Goal: Information Seeking & Learning: Find specific fact

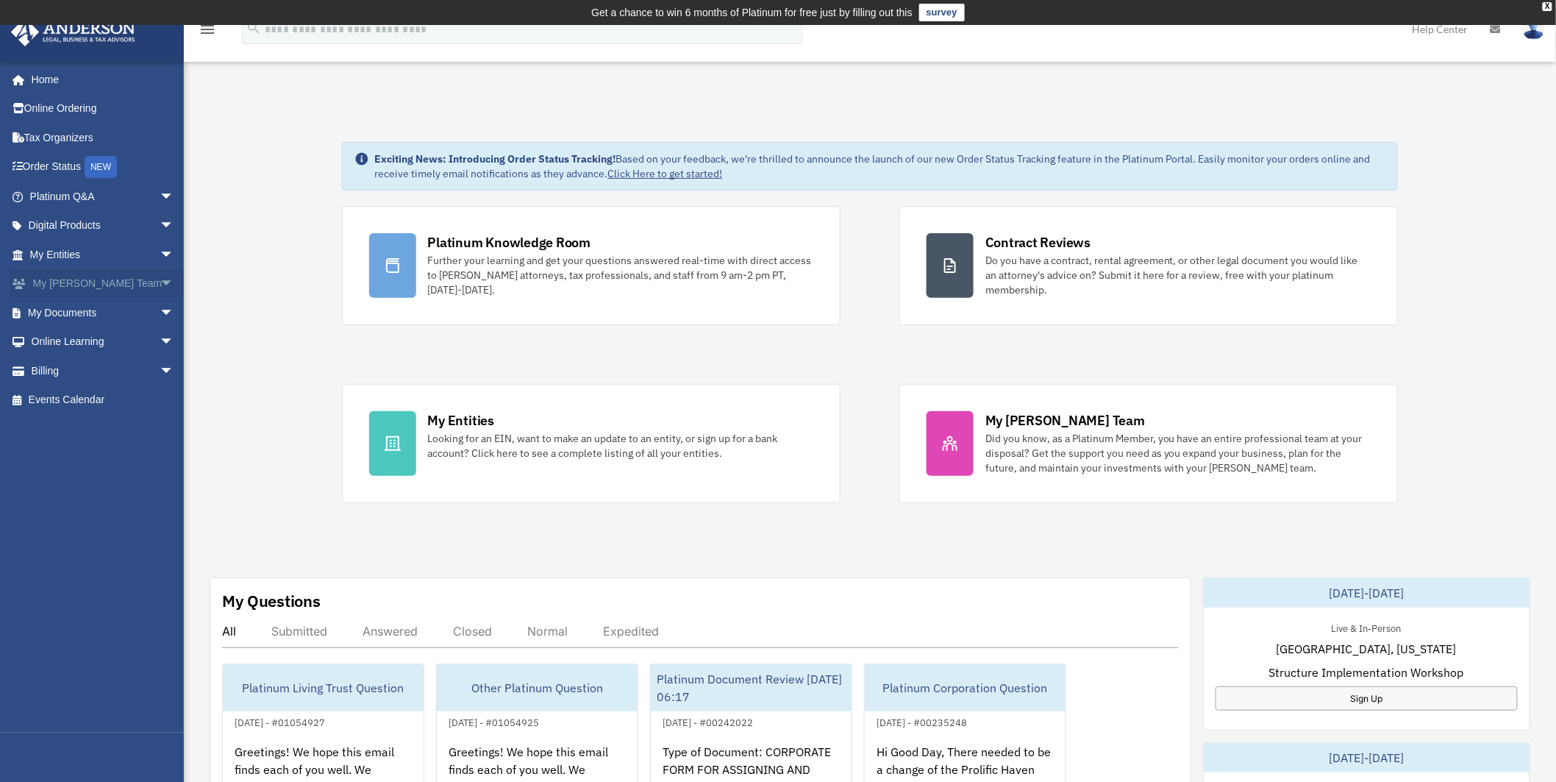
click at [124, 284] on link "My Anderson Team arrow_drop_down" at bounding box center [103, 283] width 186 height 29
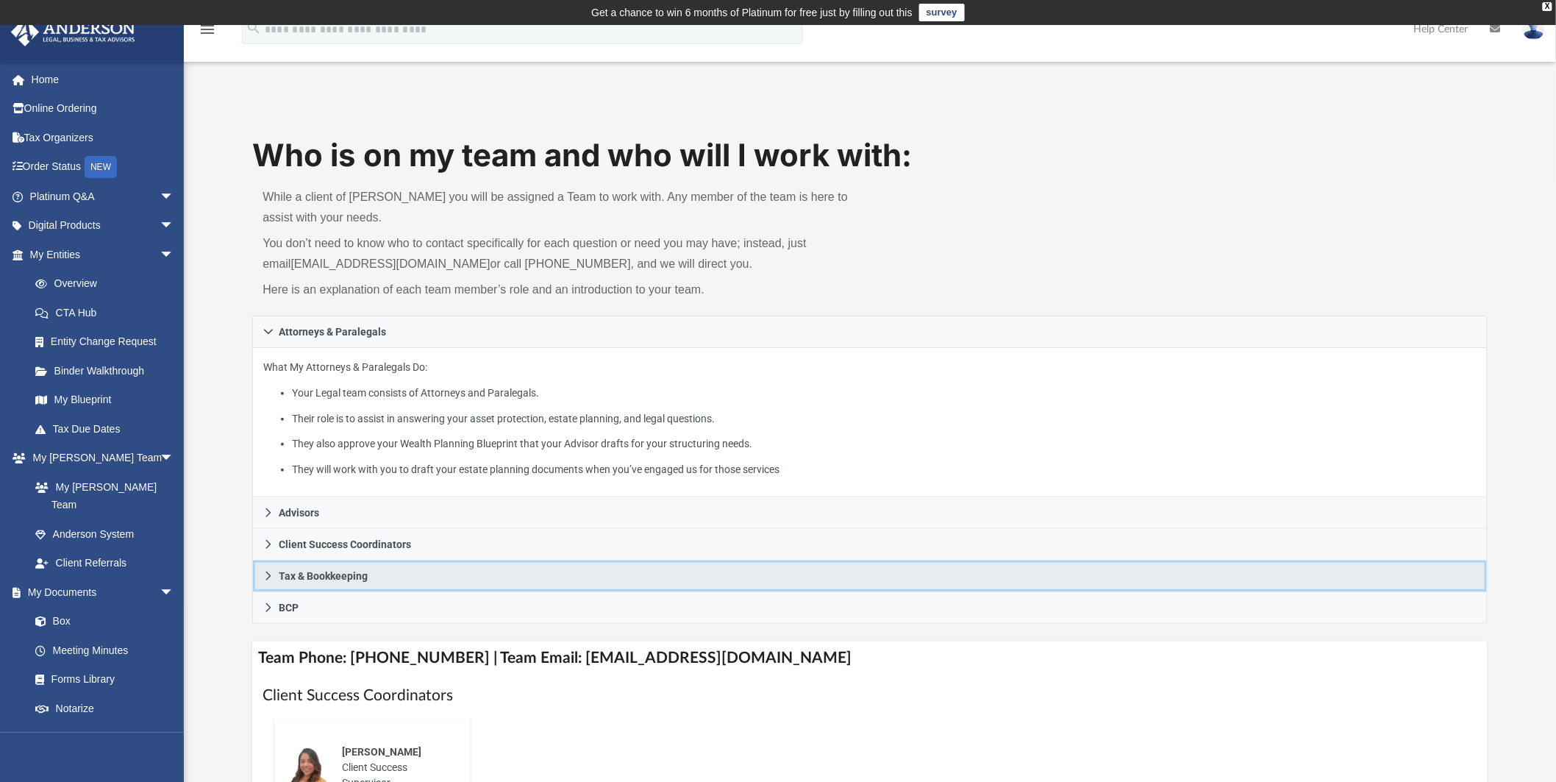
click at [485, 565] on link "Tax & Bookkeeping" at bounding box center [869, 576] width 1235 height 32
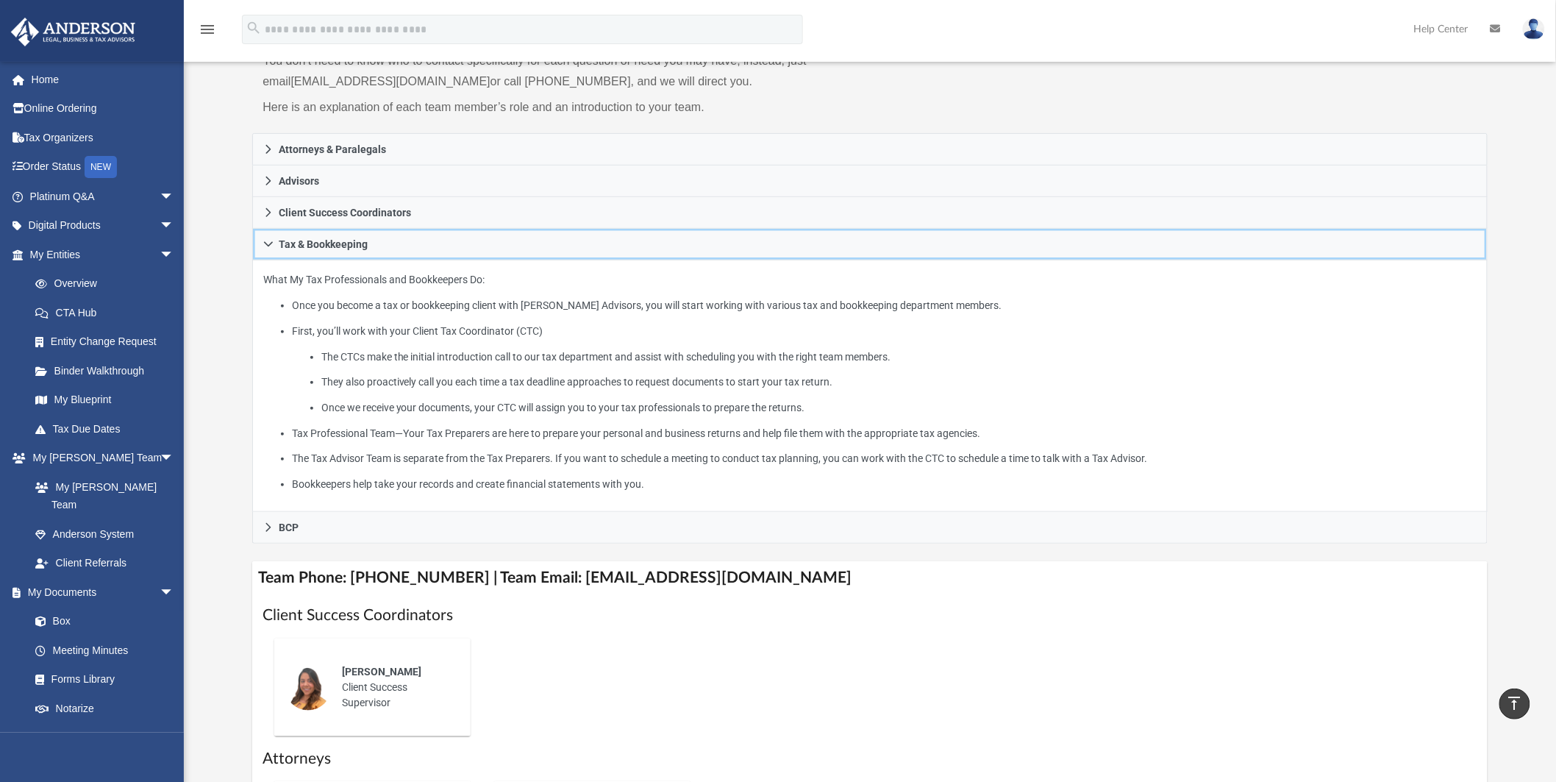
scroll to position [163, 0]
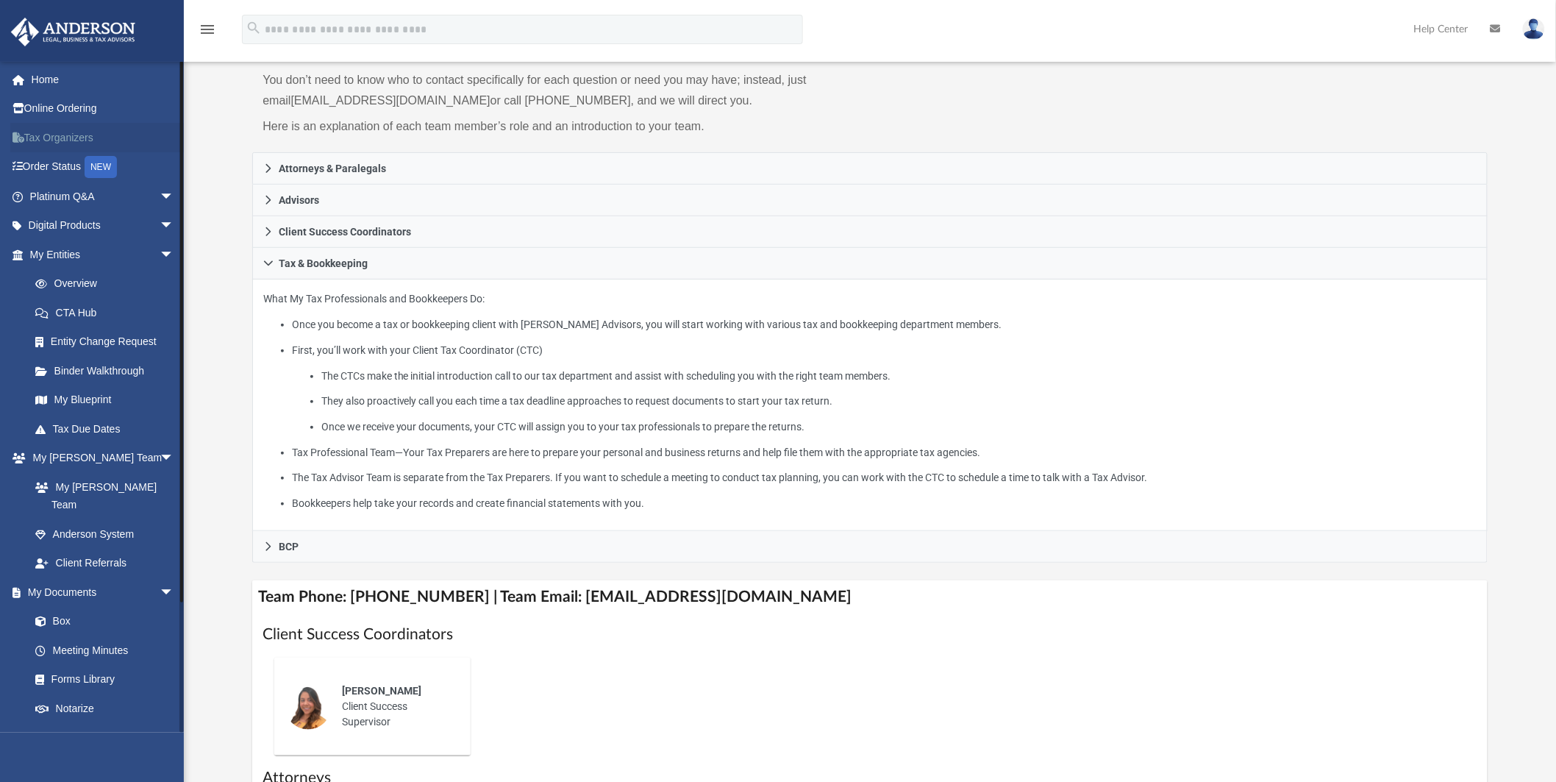
click at [74, 136] on link "Tax Organizers" at bounding box center [103, 137] width 186 height 29
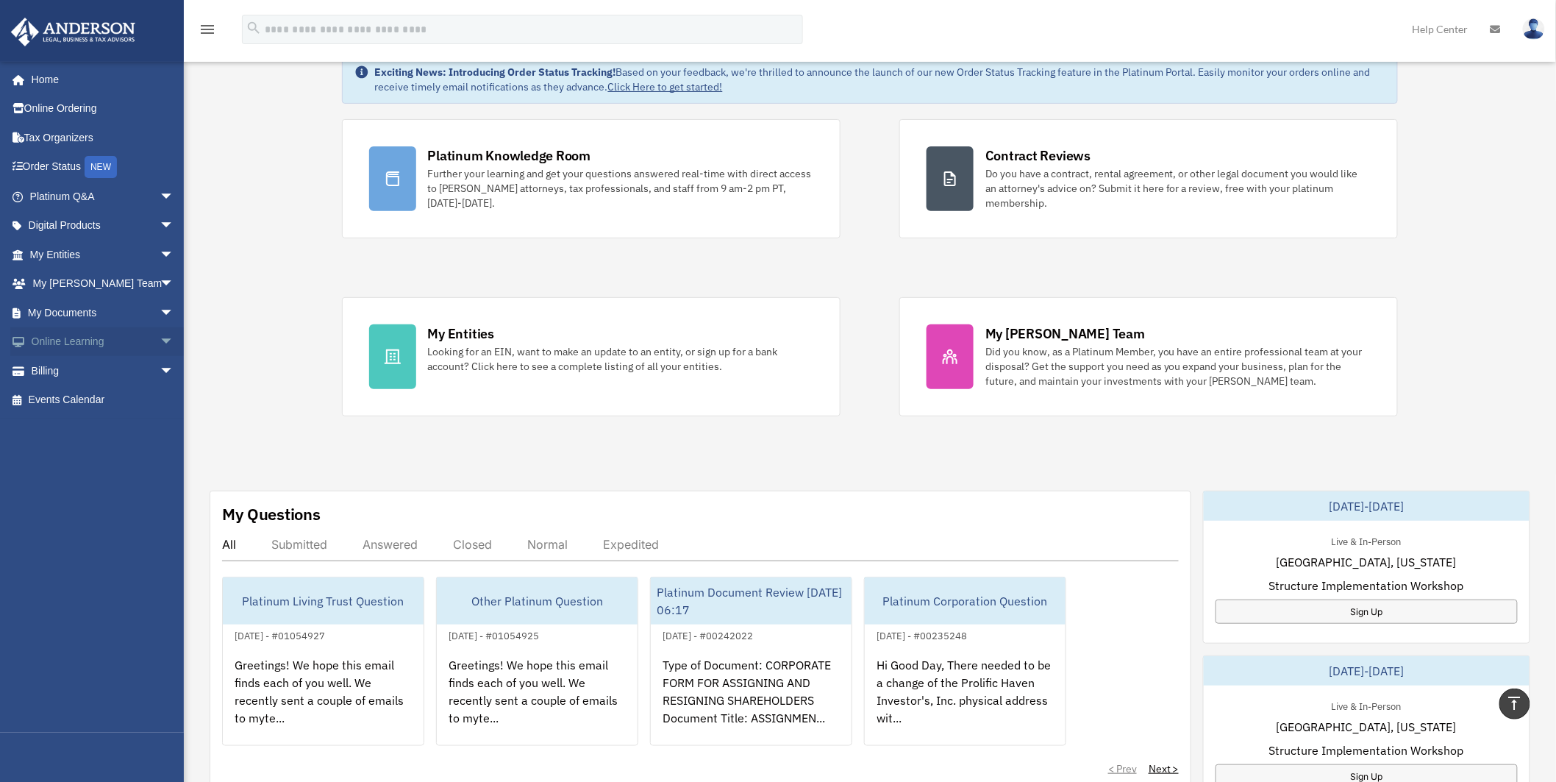
scroll to position [82, 0]
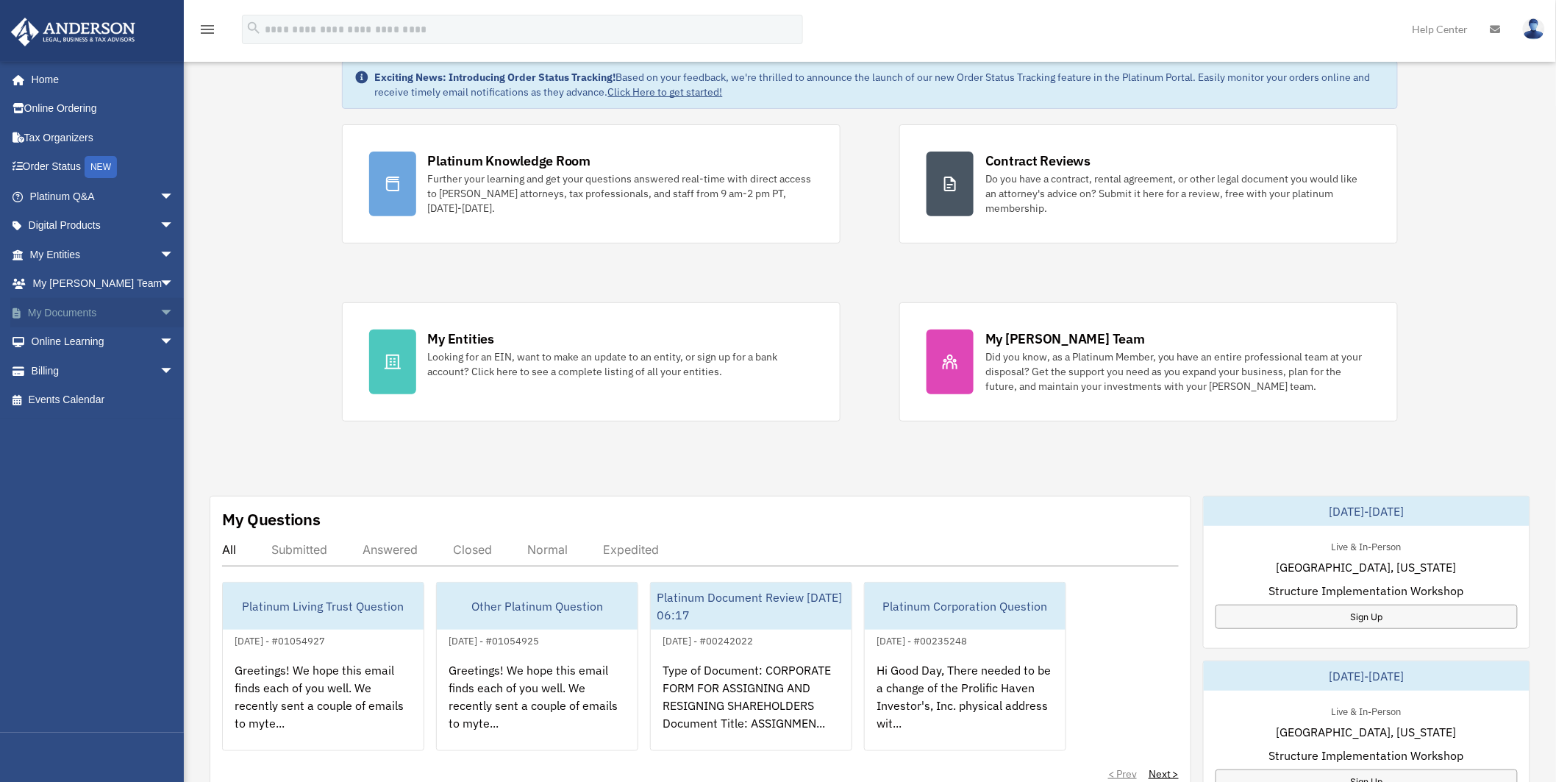
click at [96, 318] on link "My Documents arrow_drop_down" at bounding box center [103, 312] width 186 height 29
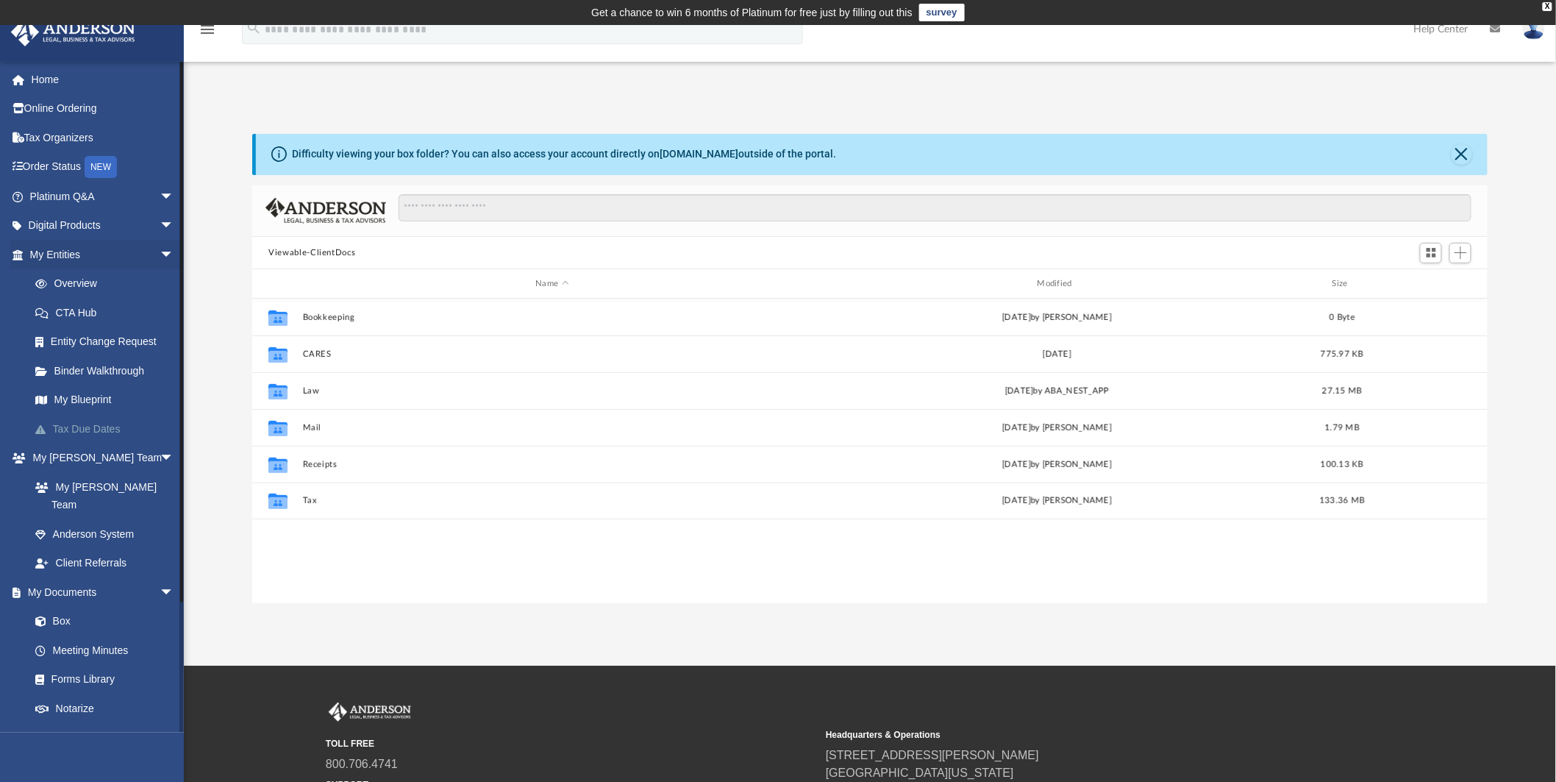
scroll to position [321, 1223]
click at [107, 421] on link "Tax Due Dates" at bounding box center [109, 428] width 176 height 29
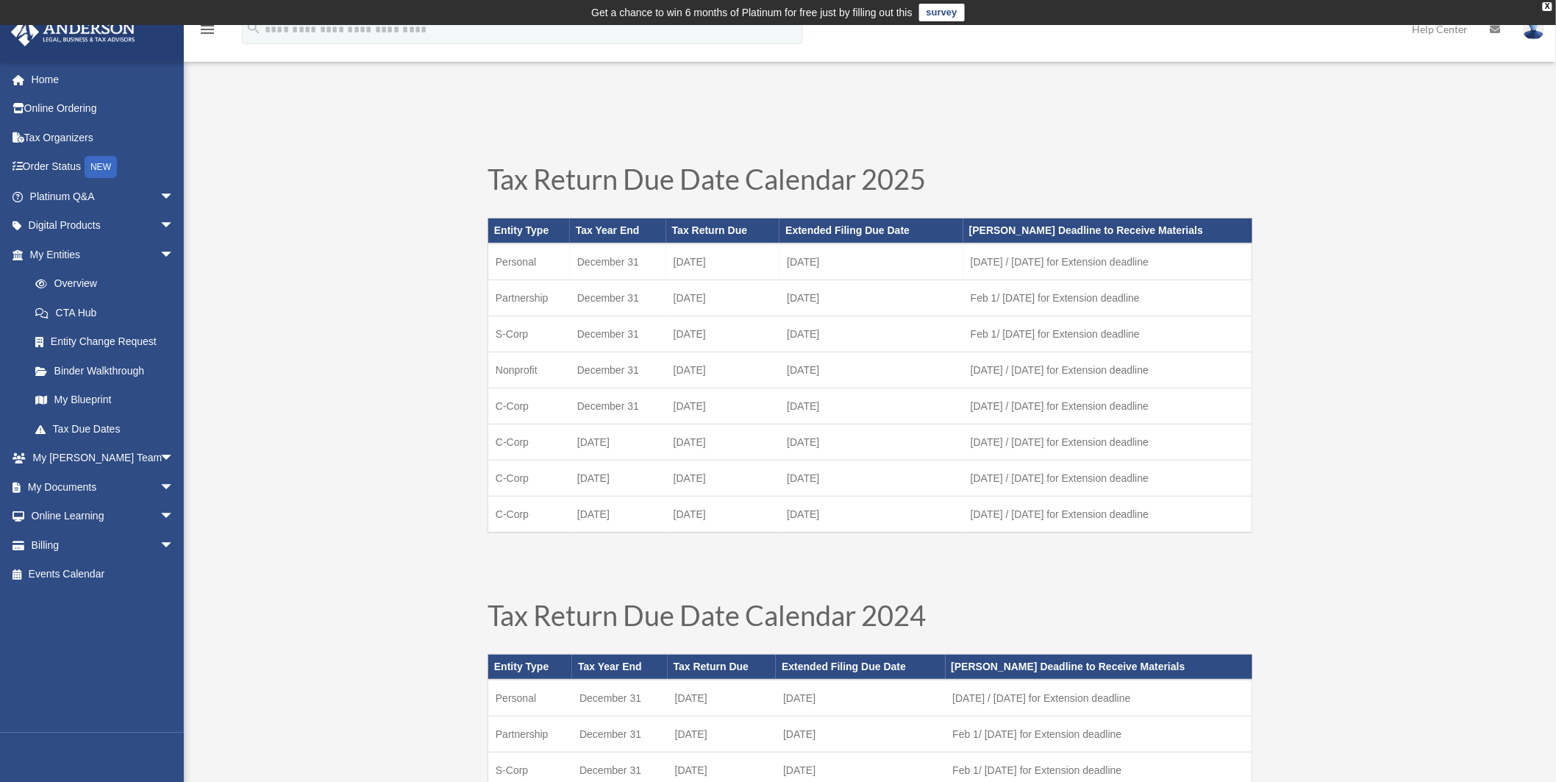
drag, startPoint x: 1025, startPoint y: 260, endPoint x: 1175, endPoint y: 263, distance: 150.1
click at [1175, 263] on td "[DATE] / [DATE] for Extension deadline" at bounding box center [1108, 261] width 288 height 37
drag, startPoint x: 583, startPoint y: 266, endPoint x: 646, endPoint y: 266, distance: 62.5
click at [646, 266] on td "December 31" at bounding box center [618, 261] width 96 height 37
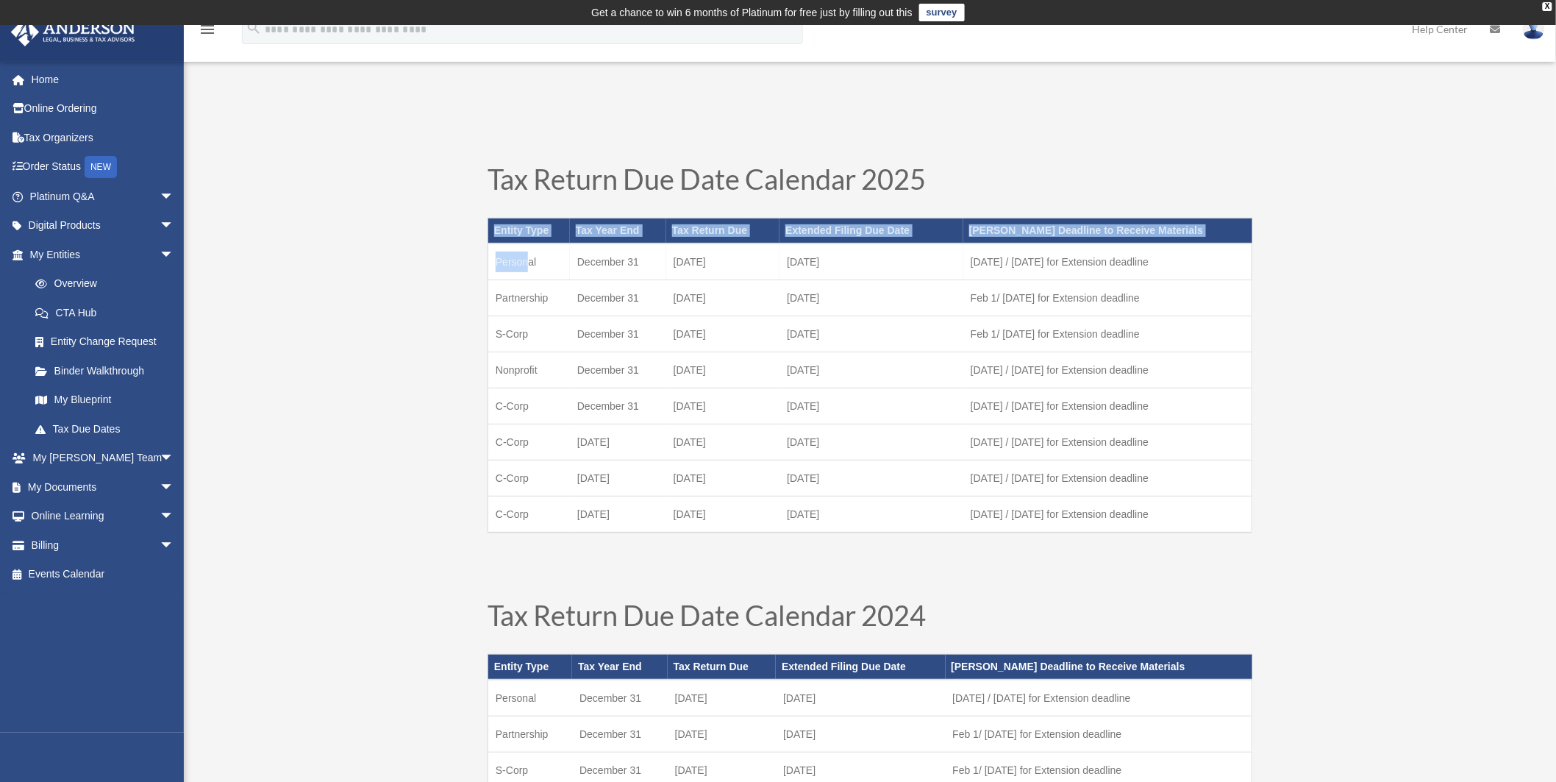
drag, startPoint x: 646, startPoint y: 266, endPoint x: 532, endPoint y: 258, distance: 114.2
click at [532, 258] on div "Tax Return Due Date Calendar 2025 Entity Type Tax Year End Tax Return Due Exten…" at bounding box center [870, 368] width 794 height 436
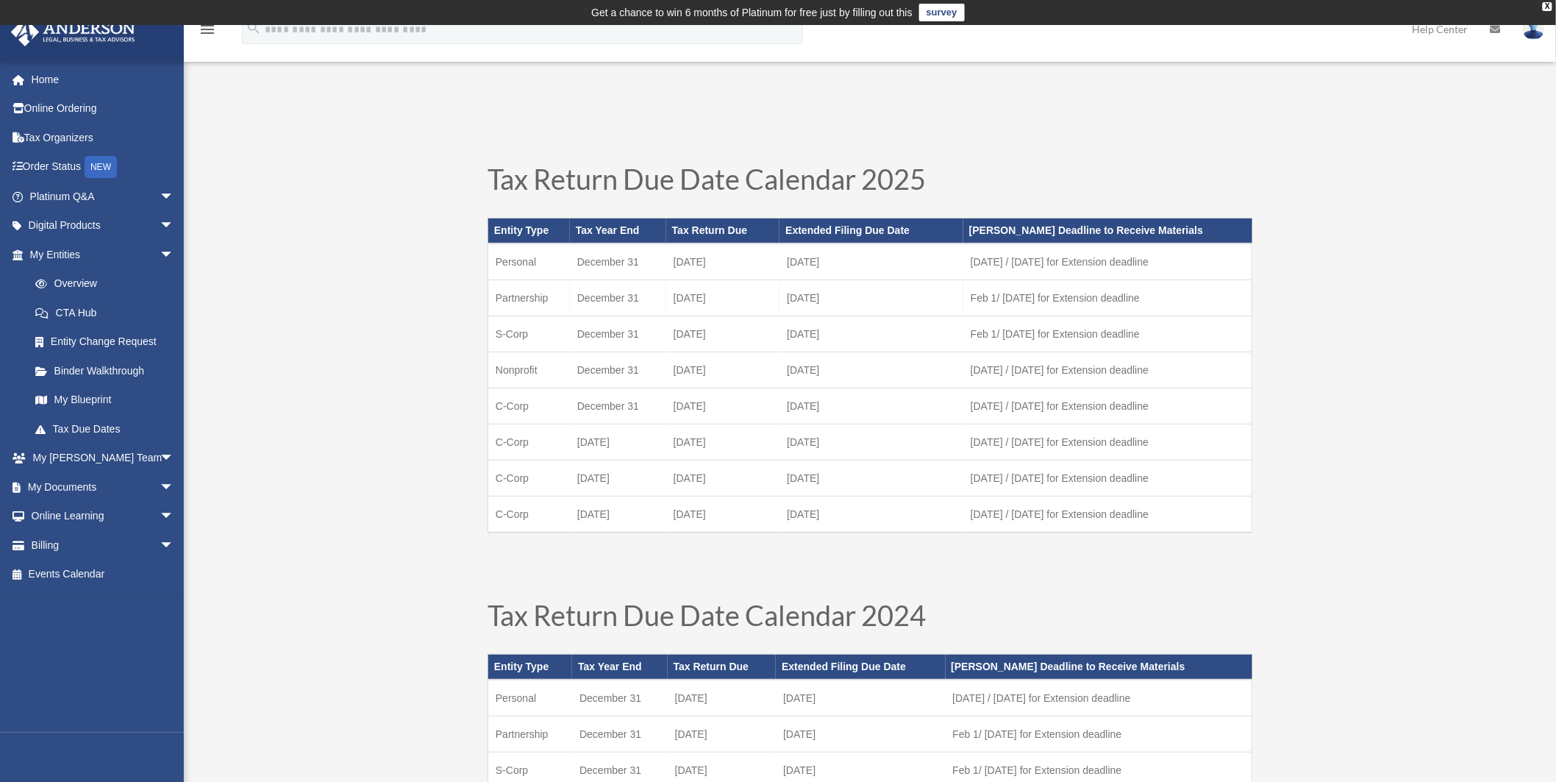
drag, startPoint x: 532, startPoint y: 258, endPoint x: 895, endPoint y: 285, distance: 364.3
click at [895, 285] on td "[DATE]" at bounding box center [872, 298] width 184 height 36
drag, startPoint x: 790, startPoint y: 262, endPoint x: 855, endPoint y: 265, distance: 65.5
click at [855, 265] on td "[DATE]" at bounding box center [872, 261] width 184 height 37
drag, startPoint x: 855, startPoint y: 265, endPoint x: 1098, endPoint y: 272, distance: 242.8
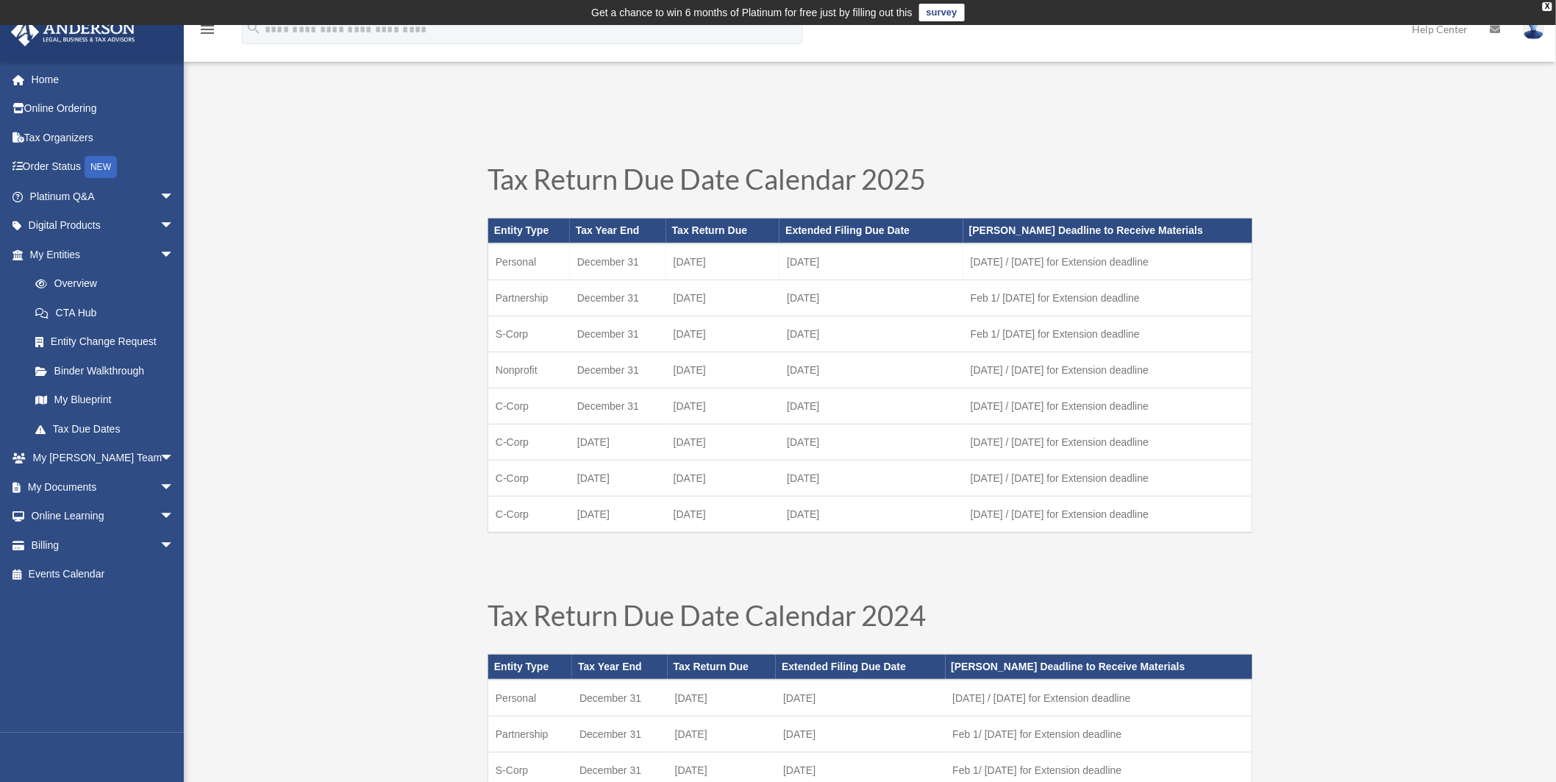
click at [1098, 272] on td "[DATE] / [DATE] for Extension deadline" at bounding box center [1108, 261] width 288 height 37
drag, startPoint x: 973, startPoint y: 261, endPoint x: 1194, endPoint y: 262, distance: 221.4
click at [1194, 262] on td "[DATE] / [DATE] for Extension deadline" at bounding box center [1108, 261] width 288 height 37
drag, startPoint x: 1194, startPoint y: 262, endPoint x: 1054, endPoint y: 266, distance: 140.5
click at [1078, 267] on td "[DATE] / [DATE] for Extension deadline" at bounding box center [1108, 261] width 288 height 37
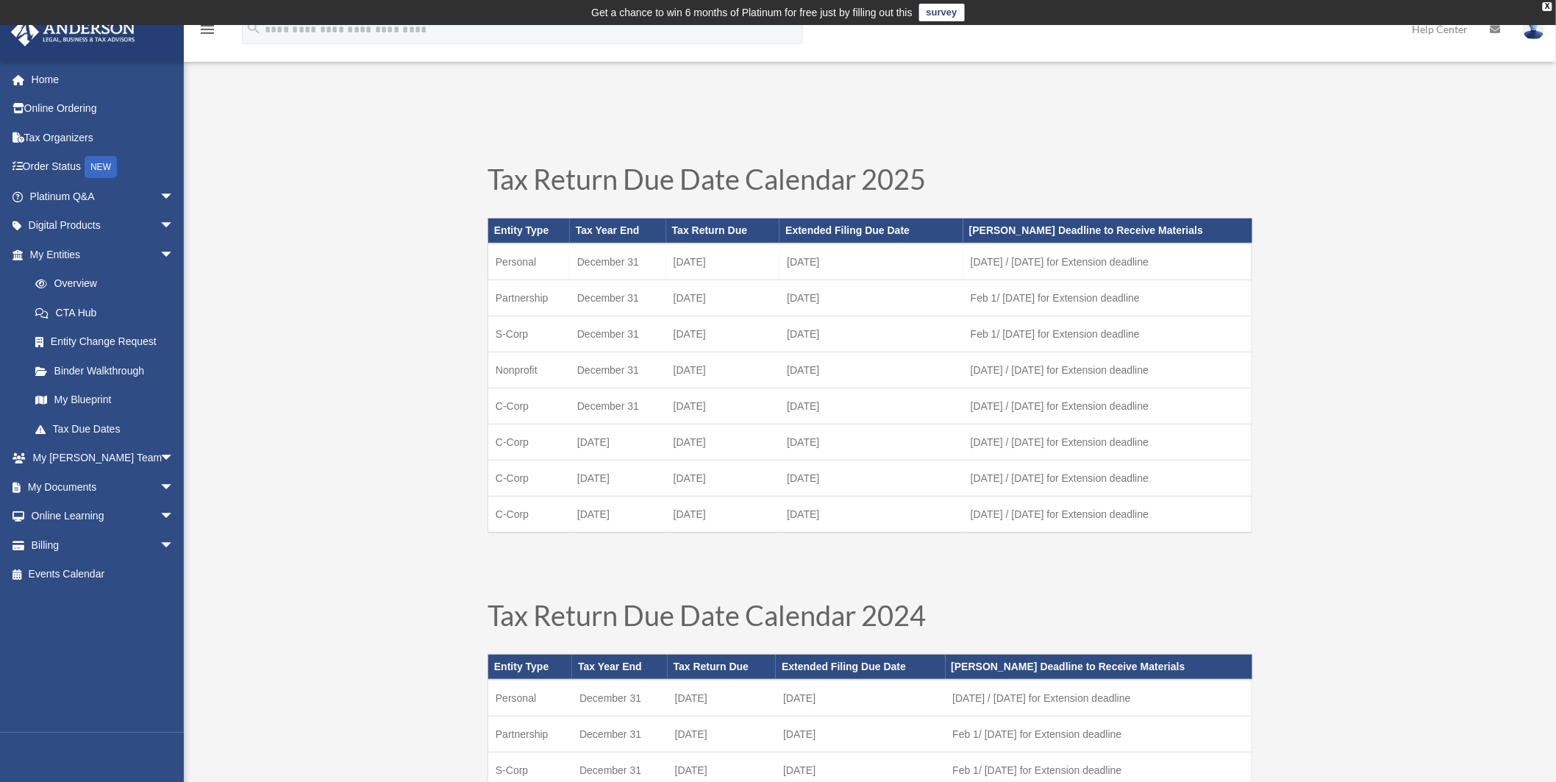
drag, startPoint x: 1025, startPoint y: 261, endPoint x: 1192, endPoint y: 259, distance: 167.0
click at [1192, 259] on td "[DATE] / [DATE] for Extension deadline" at bounding box center [1108, 261] width 288 height 37
click at [131, 196] on link "Platinum Q&A arrow_drop_down" at bounding box center [103, 196] width 186 height 29
